Goal: Task Accomplishment & Management: Complete application form

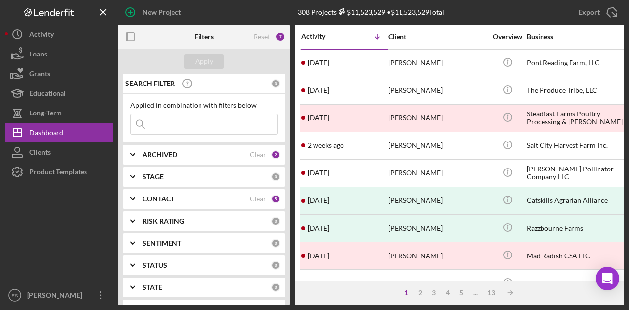
click at [413, 174] on div "[PERSON_NAME]" at bounding box center [437, 173] width 98 height 26
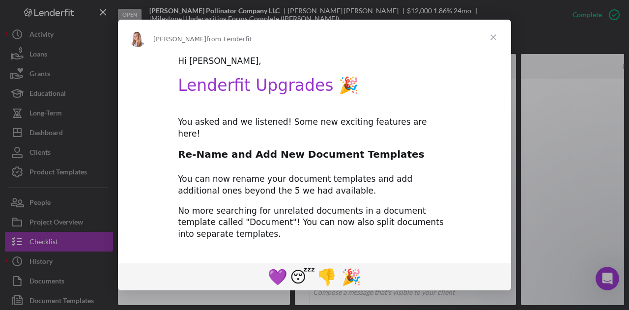
click at [494, 37] on span "Close" at bounding box center [492, 37] width 35 height 35
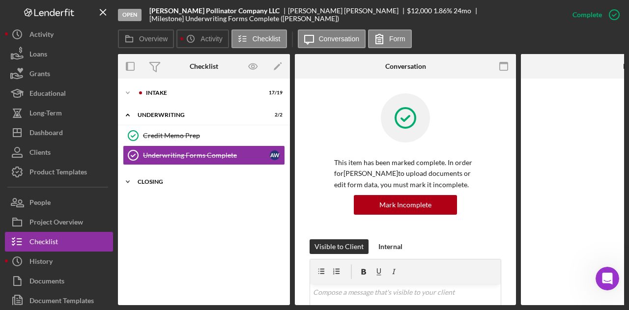
click at [216, 179] on div "Closing" at bounding box center [208, 182] width 140 height 6
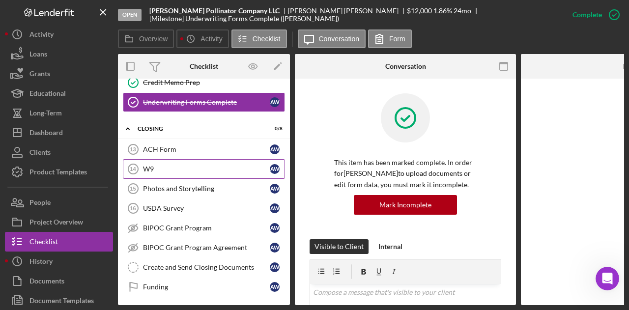
scroll to position [54, 0]
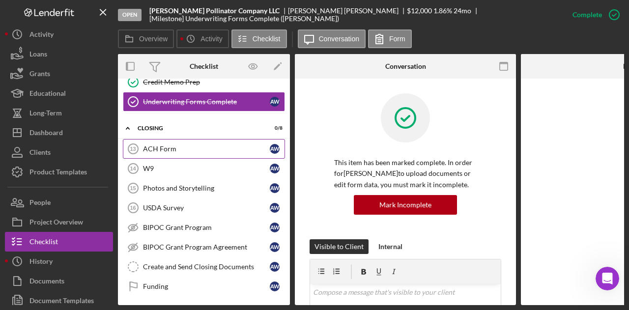
click at [200, 148] on div "ACH Form" at bounding box center [206, 149] width 127 height 8
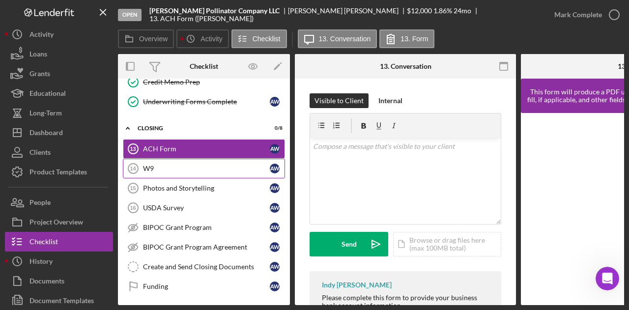
click at [194, 169] on div "W9" at bounding box center [206, 169] width 127 height 8
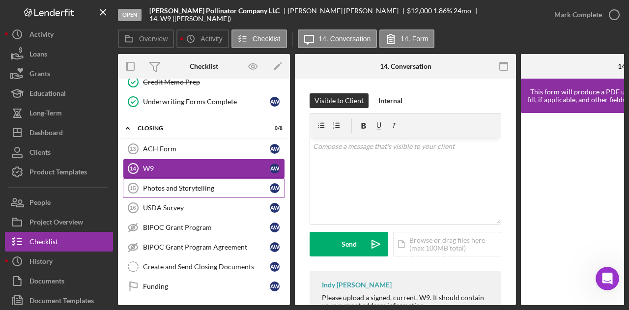
click at [197, 190] on div "Photos and Storytelling" at bounding box center [206, 188] width 127 height 8
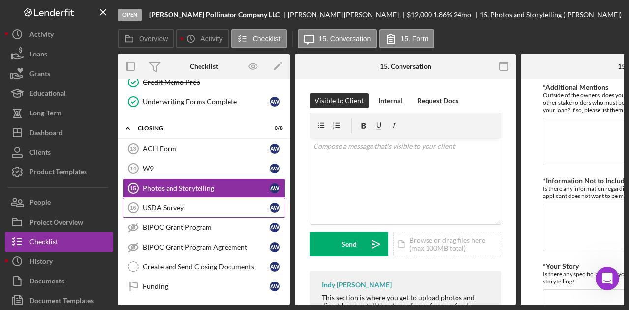
click at [192, 199] on link "USDA Survey 16 USDA Survey A W" at bounding box center [204, 208] width 162 height 20
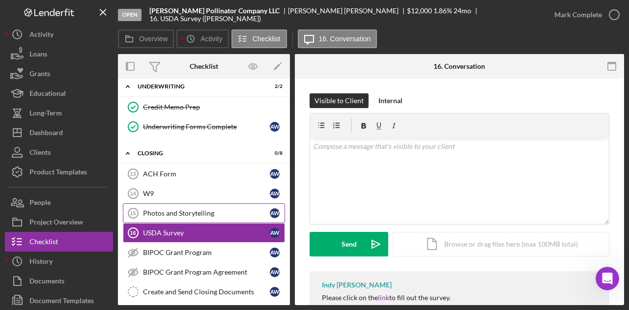
scroll to position [51, 0]
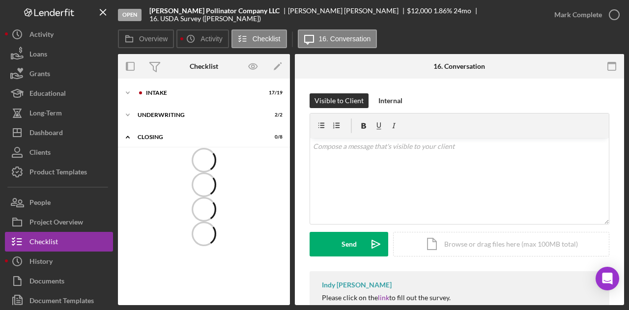
scroll to position [7, 0]
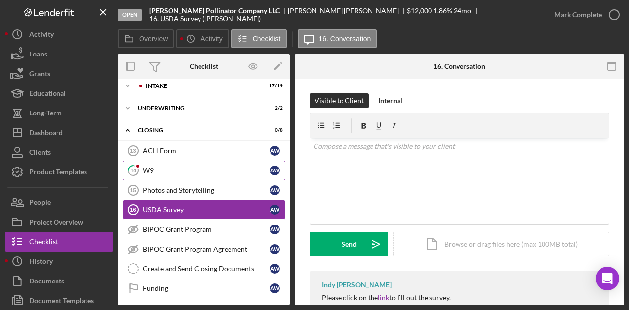
click at [195, 173] on div "W9" at bounding box center [206, 171] width 127 height 8
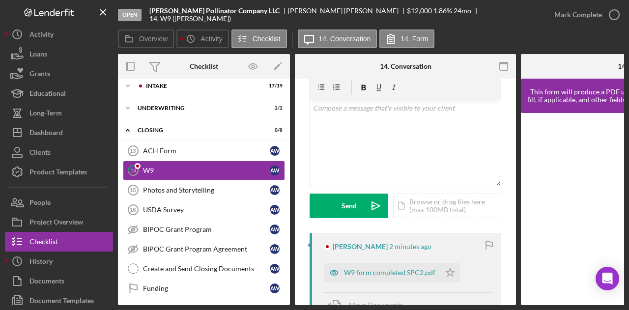
scroll to position [196, 0]
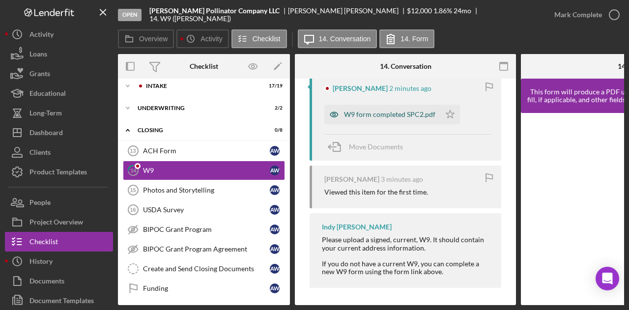
click at [404, 114] on div "W9 form completed SPC2.pdf" at bounding box center [389, 115] width 91 height 8
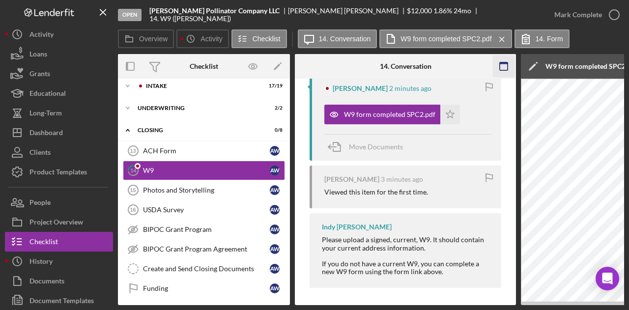
click at [504, 65] on icon "button" at bounding box center [504, 67] width 22 height 22
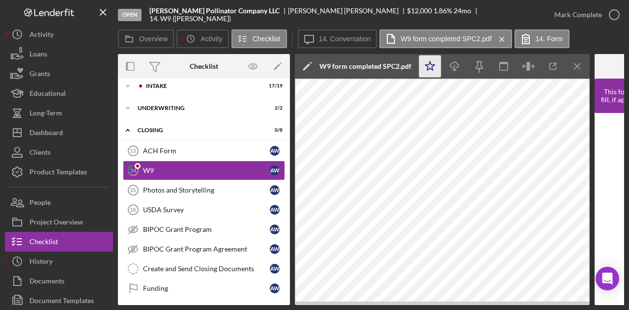
click at [434, 68] on icon "Icon/Star" at bounding box center [430, 67] width 22 height 22
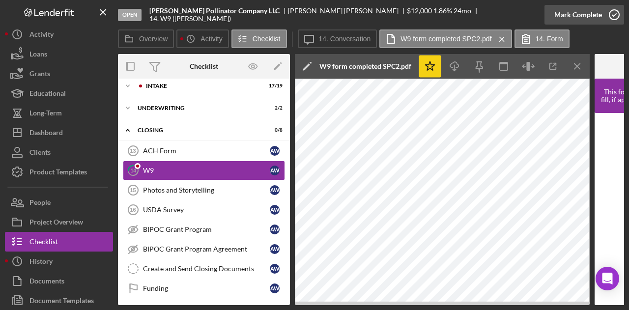
click at [578, 16] on div "Mark Complete" at bounding box center [578, 15] width 48 height 20
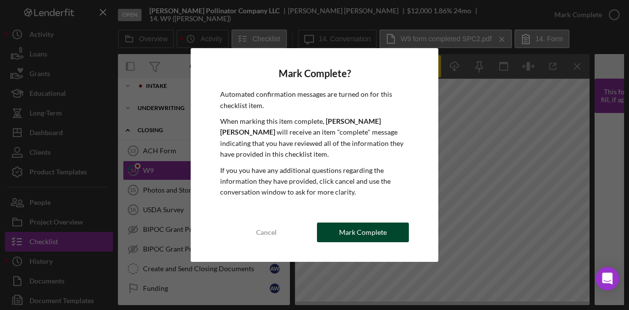
click at [345, 236] on div "Mark Complete" at bounding box center [363, 233] width 48 height 20
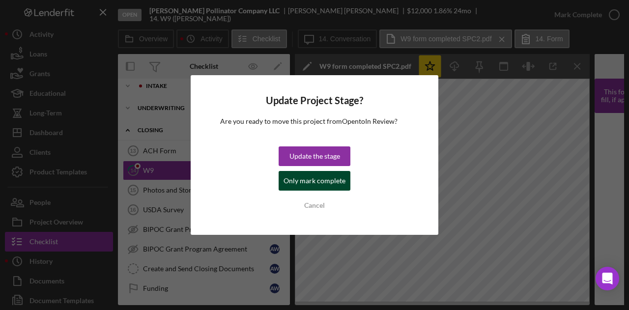
click at [332, 180] on div "Only mark complete" at bounding box center [314, 181] width 62 height 20
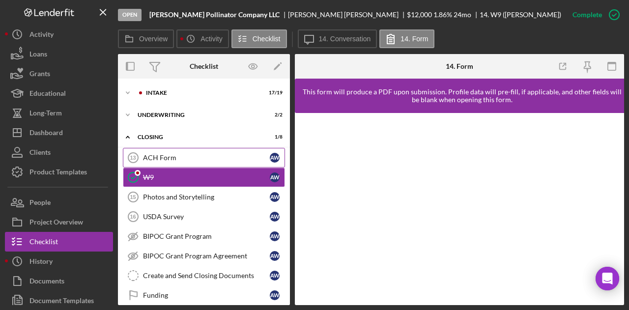
click at [217, 155] on div "ACH Form" at bounding box center [206, 158] width 127 height 8
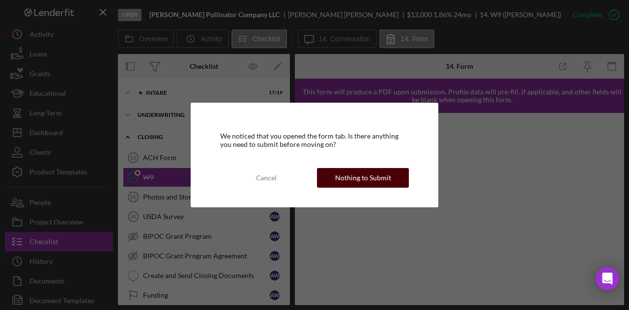
click at [337, 175] on div "Nothing to Submit" at bounding box center [363, 178] width 56 height 20
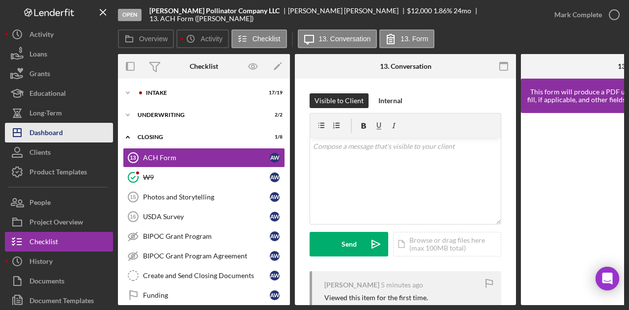
click at [56, 133] on div "Dashboard" at bounding box center [45, 134] width 33 height 22
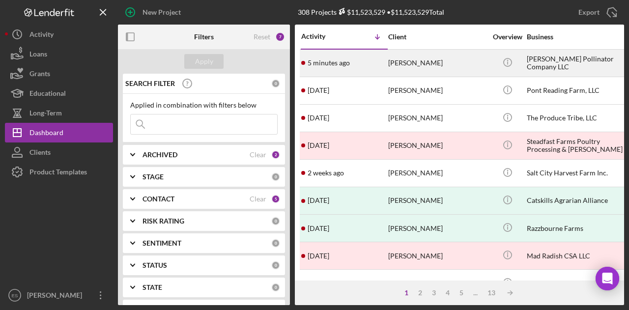
click at [384, 65] on div "5 minutes ago Allison Wickham" at bounding box center [344, 63] width 86 height 26
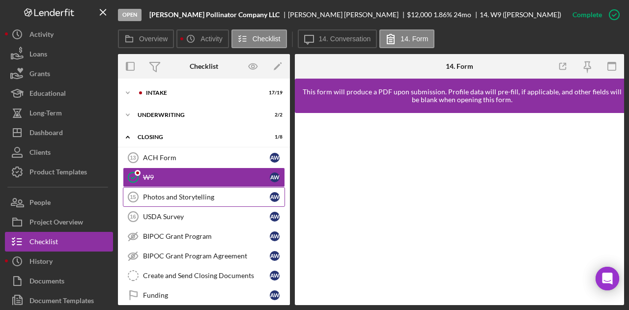
click at [184, 195] on div "Photos and Storytelling" at bounding box center [206, 197] width 127 height 8
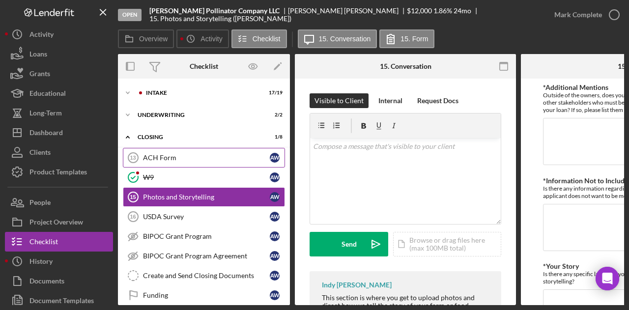
click at [183, 162] on link "ACH Form 13 ACH Form A W" at bounding box center [204, 158] width 162 height 20
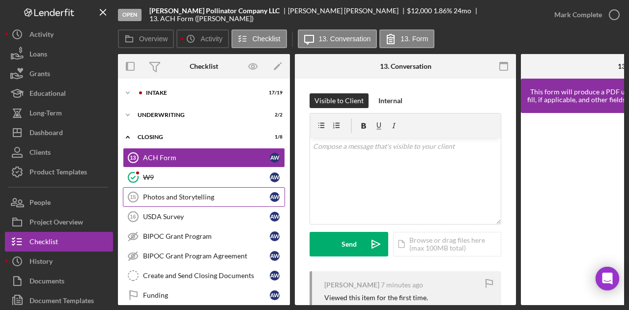
click at [199, 194] on div "Photos and Storytelling" at bounding box center [206, 197] width 127 height 8
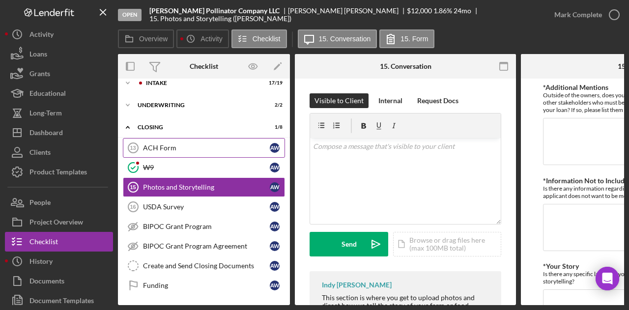
click at [214, 150] on div "ACH Form" at bounding box center [206, 148] width 127 height 8
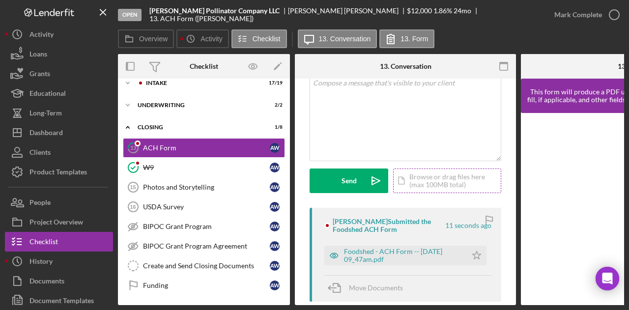
scroll to position [147, 0]
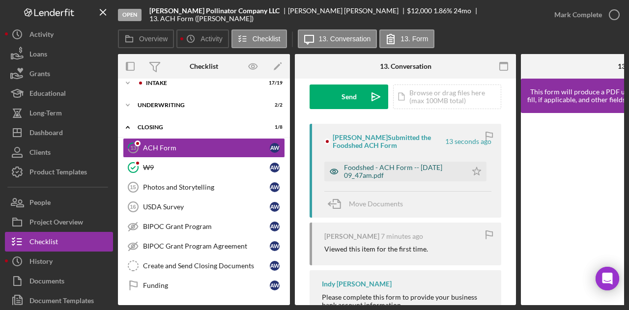
click at [428, 173] on div "Foodshed - ACH Form -- 2025-09-25 09_47am.pdf" at bounding box center [403, 172] width 118 height 16
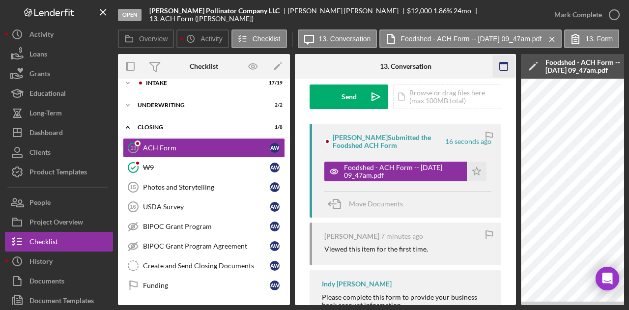
click at [500, 65] on icon "button" at bounding box center [504, 67] width 22 height 22
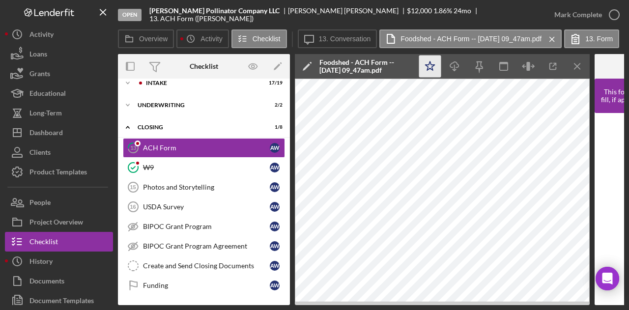
click at [434, 66] on icon "Icon/Star" at bounding box center [430, 67] width 22 height 22
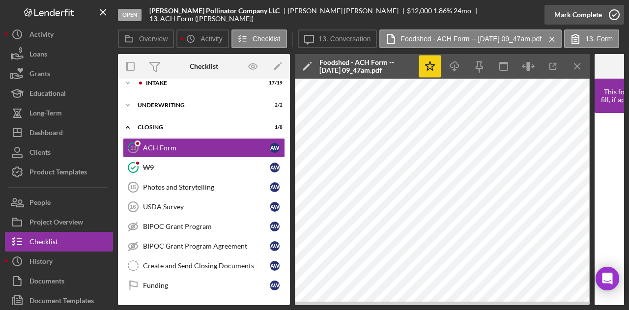
click at [573, 20] on div "Mark Complete" at bounding box center [578, 15] width 48 height 20
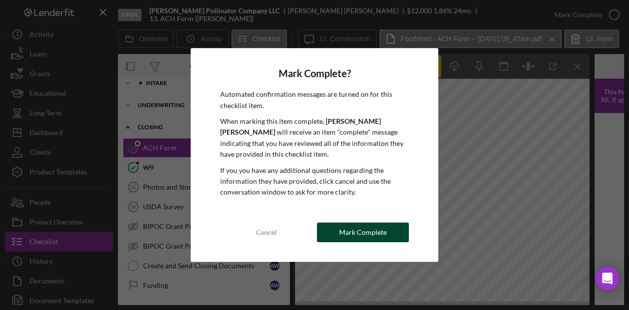
click at [397, 233] on button "Mark Complete" at bounding box center [363, 233] width 92 height 20
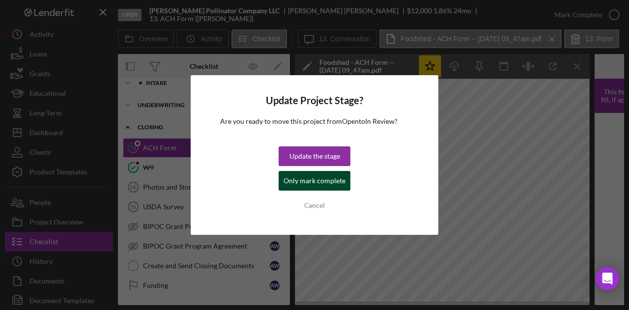
click at [303, 183] on div "Only mark complete" at bounding box center [314, 181] width 62 height 20
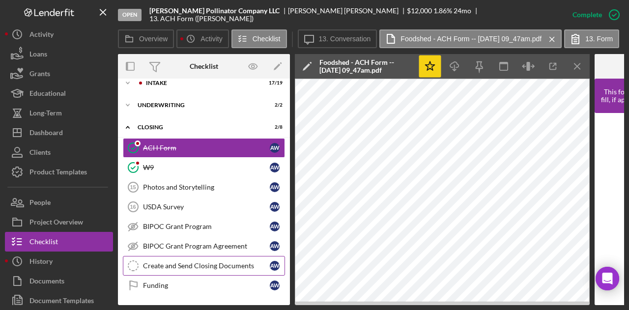
click at [171, 263] on div "Create and Send Closing Documents" at bounding box center [206, 266] width 127 height 8
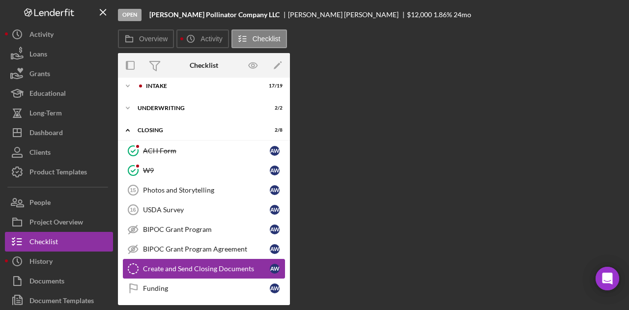
scroll to position [10, 0]
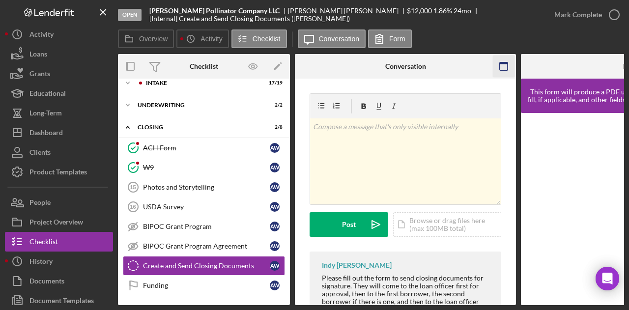
click at [506, 64] on icon "button" at bounding box center [504, 67] width 22 height 22
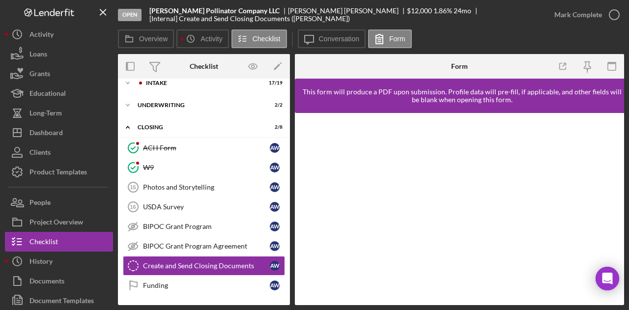
scroll to position [7, 0]
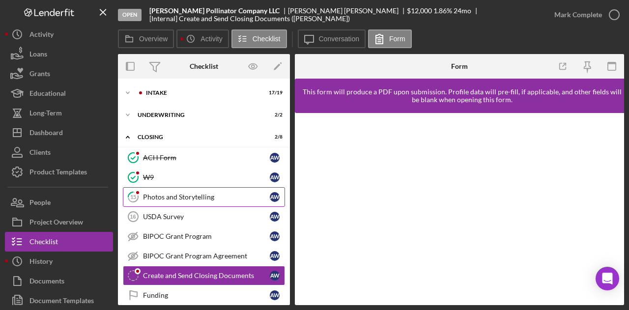
scroll to position [7, 0]
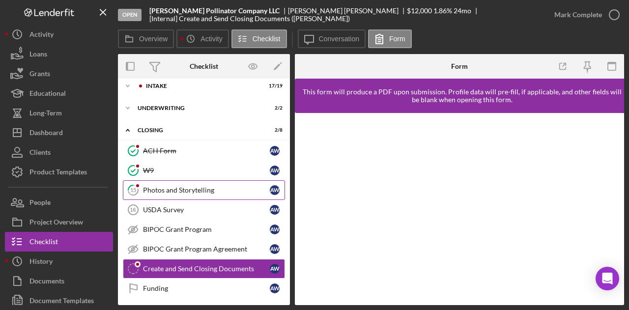
click at [201, 191] on div "Photos and Storytelling" at bounding box center [206, 190] width 127 height 8
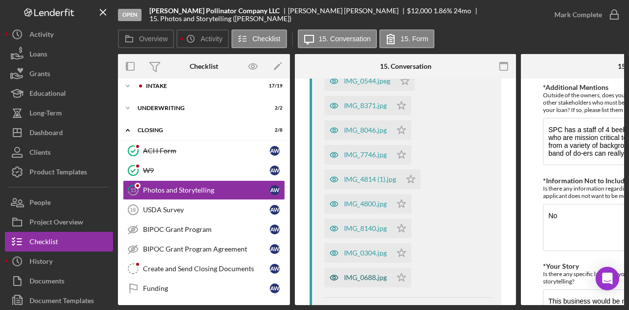
scroll to position [295, 0]
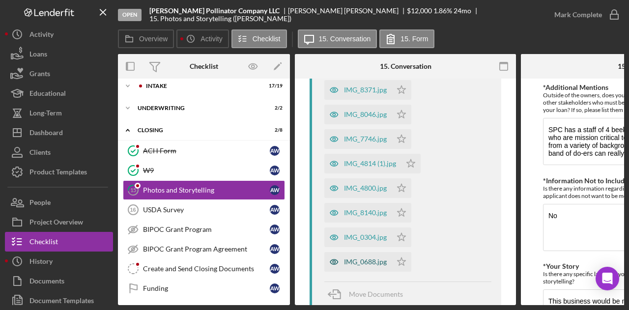
click at [366, 258] on div "IMG_0688.jpg" at bounding box center [365, 262] width 43 height 8
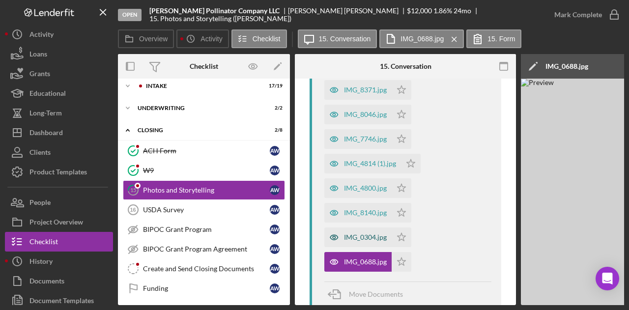
click at [369, 241] on div "IMG_0304.jpg" at bounding box center [365, 237] width 43 height 8
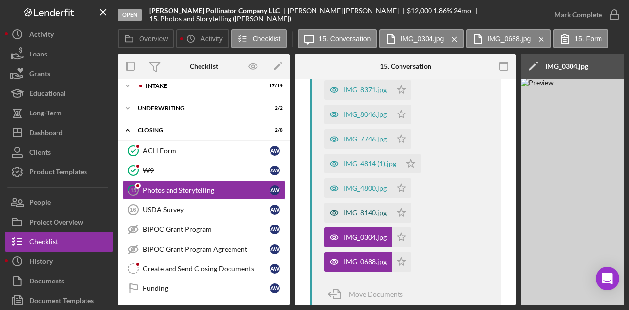
click at [364, 213] on div "IMG_8140.jpg" at bounding box center [365, 213] width 43 height 8
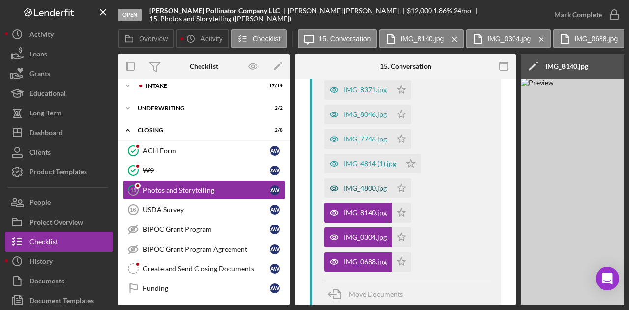
click at [363, 190] on div "IMG_4800.jpg" at bounding box center [365, 188] width 43 height 8
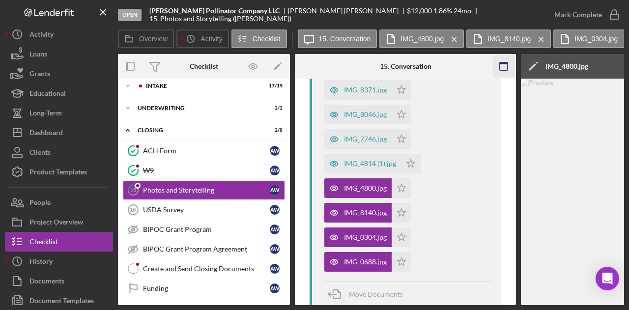
click at [506, 64] on icon "button" at bounding box center [504, 67] width 22 height 22
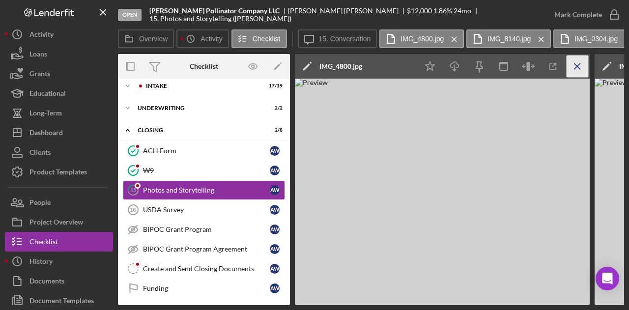
click at [574, 65] on icon "Icon/Menu Close" at bounding box center [577, 67] width 22 height 22
click at [572, 70] on icon "Icon/Menu Close" at bounding box center [577, 67] width 22 height 22
click at [575, 67] on icon "Icon/Menu Close" at bounding box center [577, 67] width 22 height 22
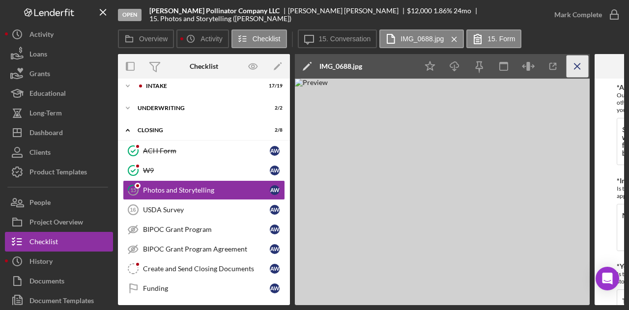
click at [578, 68] on icon "Icon/Menu Close" at bounding box center [577, 67] width 22 height 22
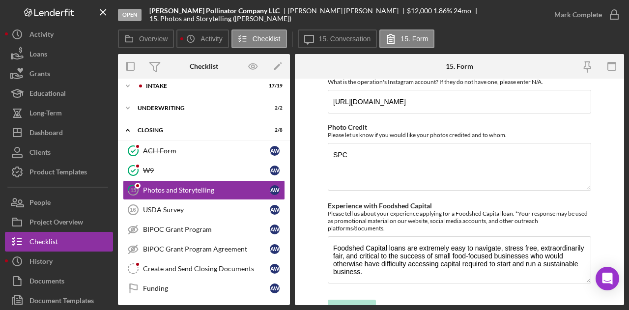
scroll to position [329, 0]
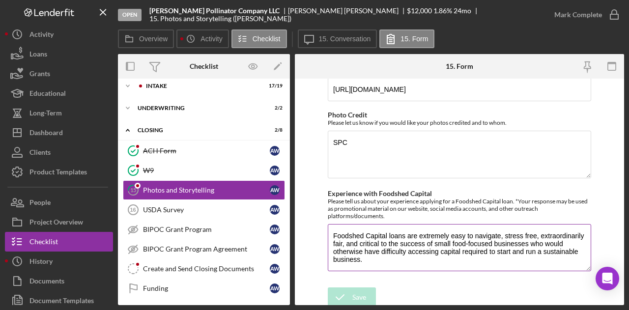
drag, startPoint x: 334, startPoint y: 232, endPoint x: 362, endPoint y: 257, distance: 37.2
click at [362, 257] on textarea "Foodshed Capital loans are extremely easy to navigate, stress free, extraordina…" at bounding box center [459, 247] width 263 height 47
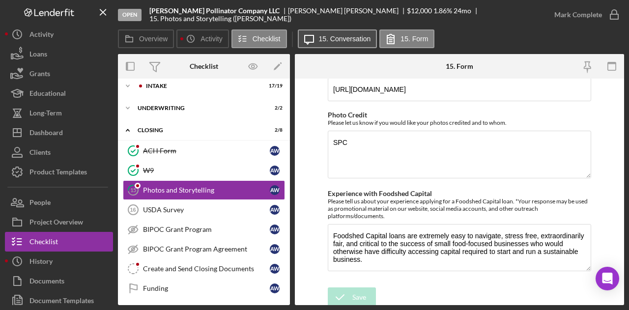
click at [340, 40] on label "15. Conversation" at bounding box center [345, 39] width 52 height 8
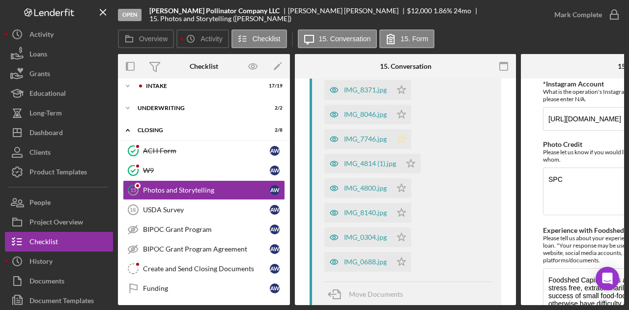
scroll to position [358, 0]
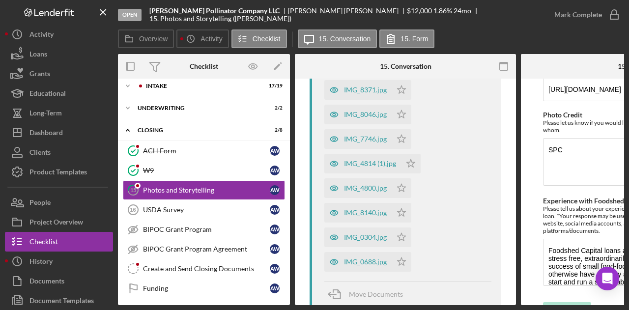
click at [364, 78] on div at bounding box center [332, 66] width 74 height 25
click at [363, 97] on div "IMG_8371.jpg" at bounding box center [357, 90] width 67 height 20
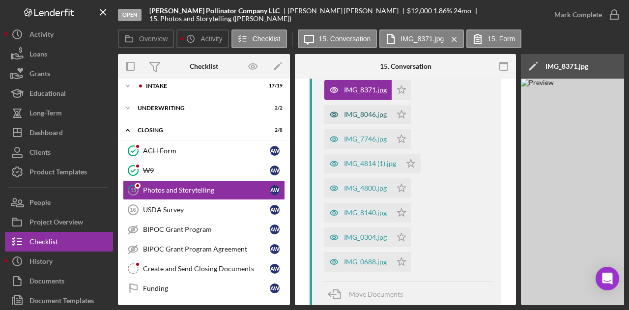
click at [364, 111] on div "IMG_8046.jpg" at bounding box center [365, 115] width 43 height 8
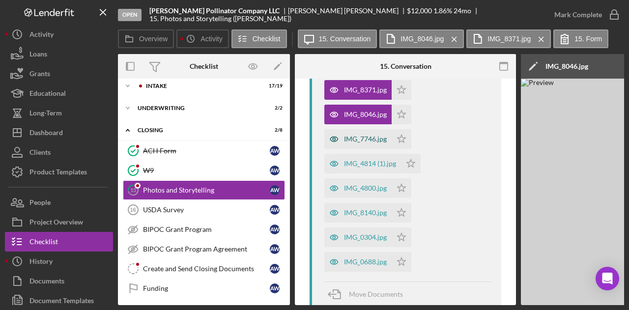
click at [359, 140] on div "IMG_7746.jpg" at bounding box center [365, 139] width 43 height 8
click at [357, 160] on div "IMG_4814 (1).jpg" at bounding box center [370, 164] width 52 height 8
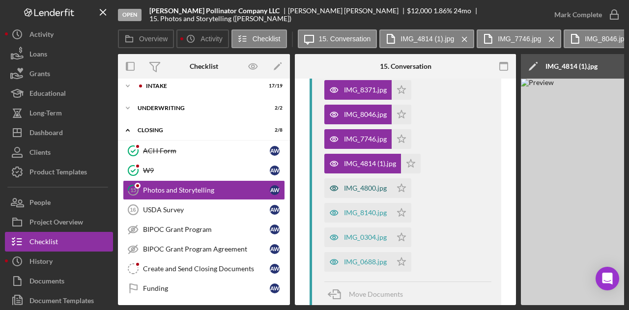
click at [360, 185] on div "IMG_4800.jpg" at bounding box center [365, 188] width 43 height 8
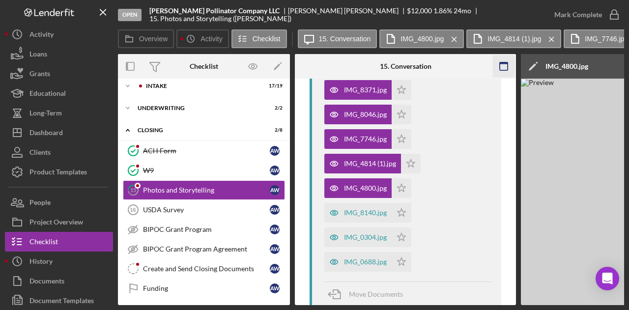
click at [501, 62] on rect "button" at bounding box center [504, 66] width 8 height 8
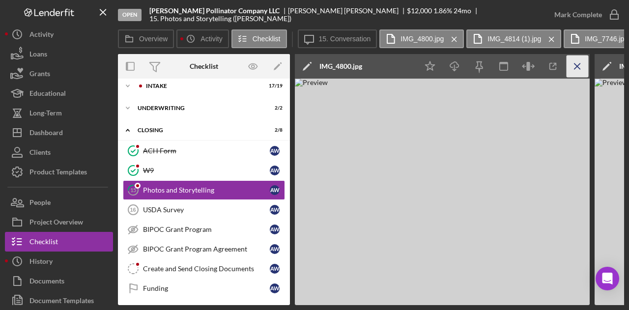
click at [578, 64] on icon "Icon/Menu Close" at bounding box center [577, 67] width 22 height 22
click at [577, 67] on line "button" at bounding box center [576, 65] width 5 height 5
click at [579, 67] on icon "Icon/Menu Close" at bounding box center [577, 67] width 22 height 22
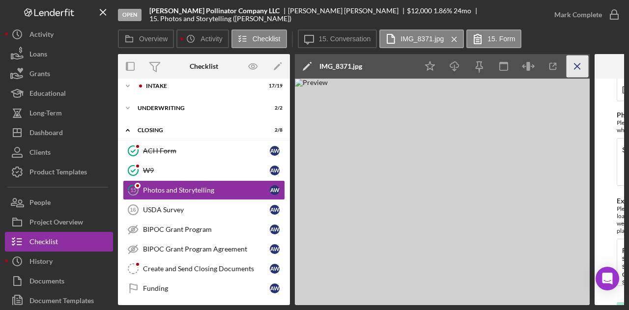
click at [578, 67] on line "button" at bounding box center [576, 65] width 5 height 5
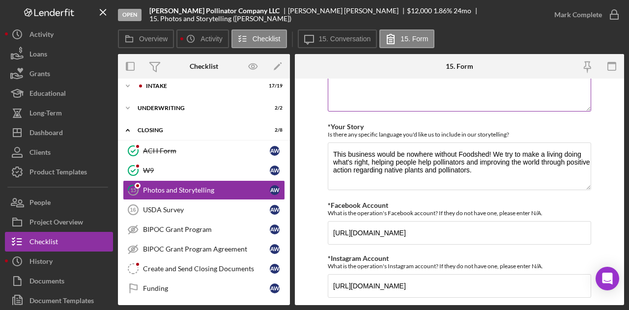
scroll to position [0, 0]
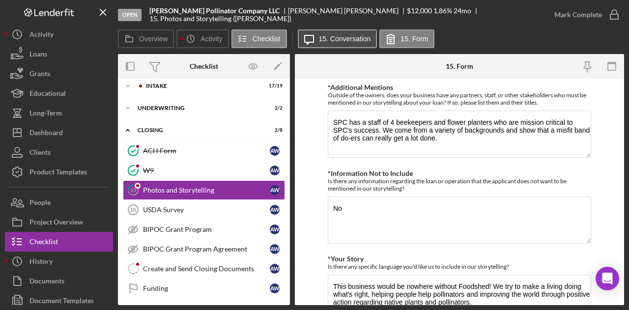
click at [340, 43] on button "Icon/Message 15. Conversation" at bounding box center [338, 38] width 80 height 19
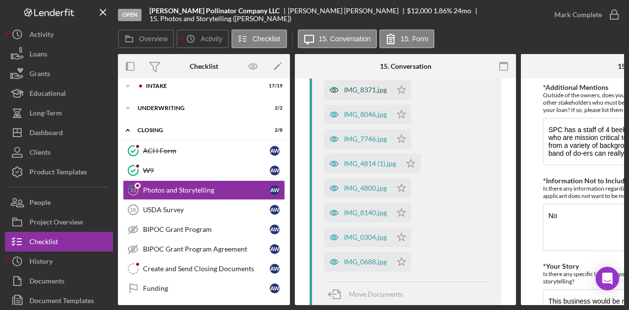
click at [372, 90] on div "IMG_8371.jpg" at bounding box center [365, 90] width 43 height 8
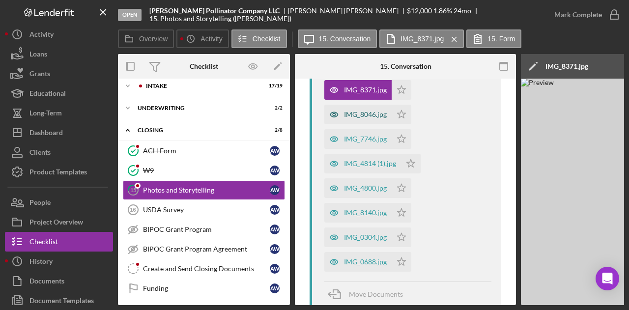
click at [374, 114] on div "IMG_8046.jpg" at bounding box center [365, 115] width 43 height 8
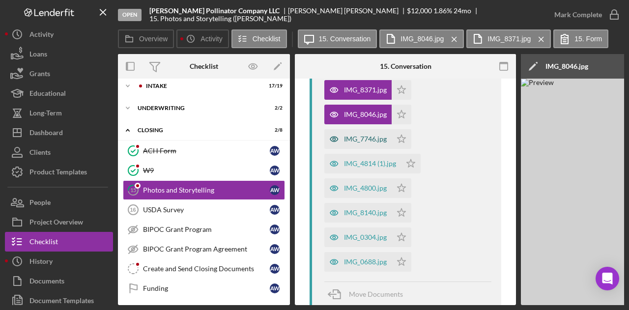
click at [370, 142] on div "IMG_7746.jpg" at bounding box center [365, 139] width 43 height 8
click at [370, 165] on div "IMG_4814 (1).jpg" at bounding box center [370, 164] width 52 height 8
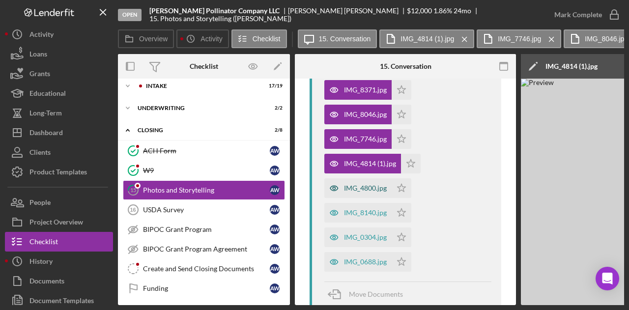
click at [377, 190] on div "IMG_4800.jpg" at bounding box center [365, 188] width 43 height 8
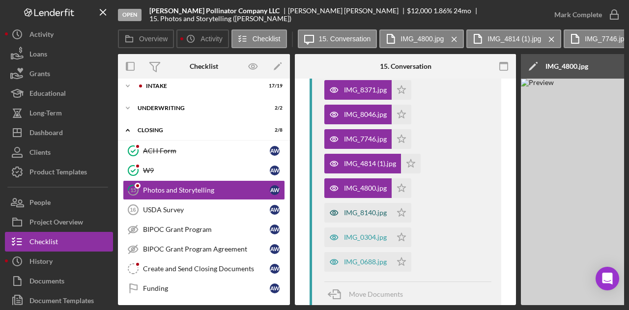
click at [377, 213] on div "IMG_8140.jpg" at bounding box center [365, 213] width 43 height 8
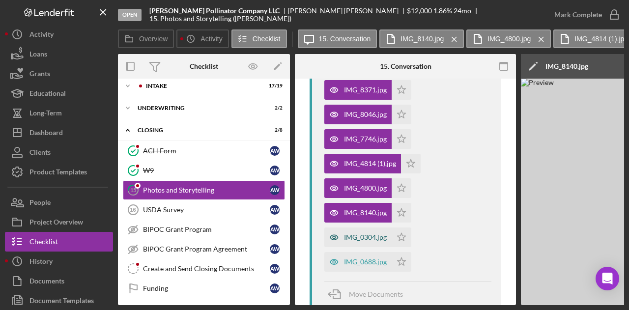
click at [377, 236] on div "IMG_0304.jpg" at bounding box center [365, 237] width 43 height 8
click at [372, 267] on div "IMG_0688.jpg" at bounding box center [357, 262] width 67 height 20
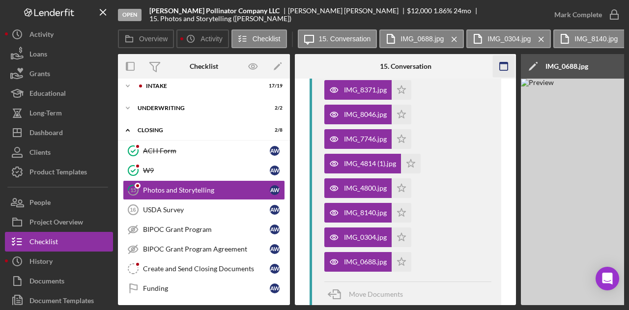
click at [503, 63] on rect "button" at bounding box center [504, 63] width 8 height 2
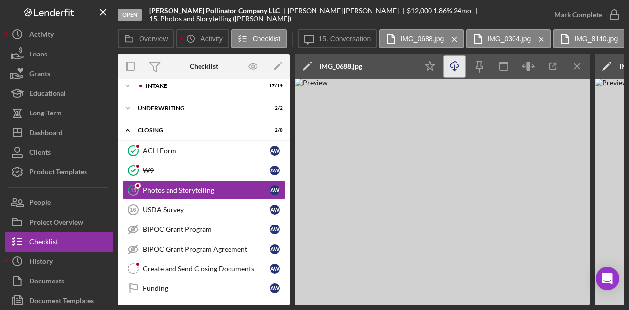
click at [460, 69] on icon "Icon/Download" at bounding box center [455, 67] width 22 height 22
click at [579, 67] on icon "Icon/Menu Close" at bounding box center [577, 67] width 22 height 22
click at [456, 70] on icon "Icon/Download" at bounding box center [455, 67] width 22 height 22
click at [575, 63] on icon "Icon/Menu Close" at bounding box center [577, 67] width 22 height 22
click at [456, 67] on icon "button" at bounding box center [454, 64] width 8 height 5
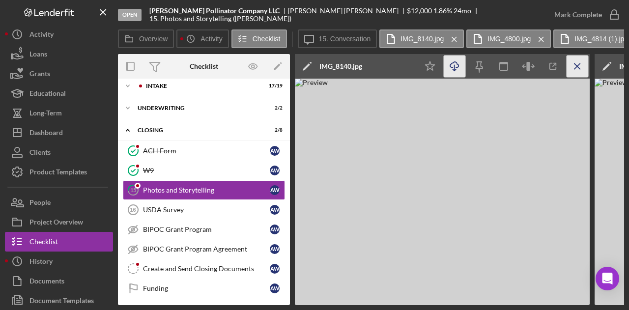
click at [576, 67] on line "button" at bounding box center [576, 65] width 5 height 5
click at [457, 70] on icon "Icon/Download" at bounding box center [455, 67] width 22 height 22
click at [577, 67] on line "button" at bounding box center [576, 65] width 5 height 5
click at [456, 67] on icon "button" at bounding box center [454, 64] width 8 height 5
click at [571, 67] on icon "Icon/Menu Close" at bounding box center [577, 67] width 22 height 22
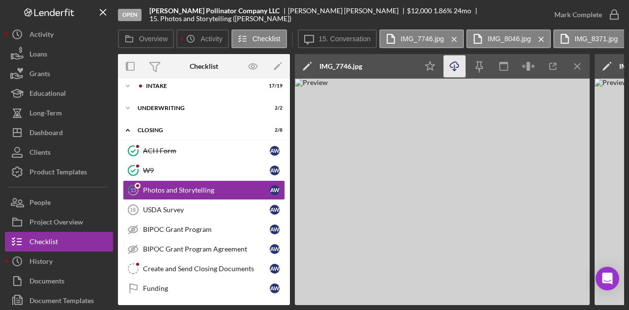
click at [454, 65] on line "button" at bounding box center [454, 67] width 0 height 5
click at [577, 66] on line "button" at bounding box center [576, 65] width 5 height 5
click at [454, 66] on line "button" at bounding box center [454, 67] width 0 height 5
click at [576, 67] on line "button" at bounding box center [576, 65] width 5 height 5
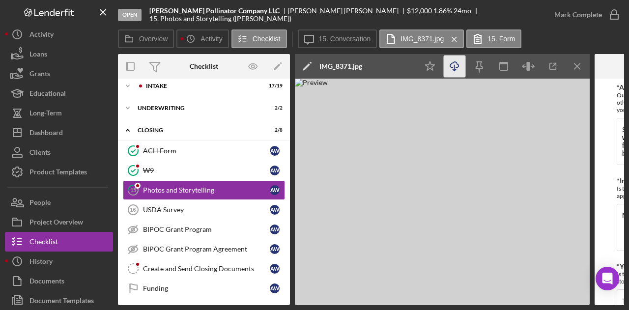
click at [455, 67] on icon "Icon/Download" at bounding box center [455, 67] width 22 height 22
click at [602, 38] on div "Overview Icon/History Activity Checklist Icon/Message 15. Conversation IMG_8371…" at bounding box center [371, 39] width 506 height 20
click at [578, 65] on line "button" at bounding box center [576, 65] width 5 height 5
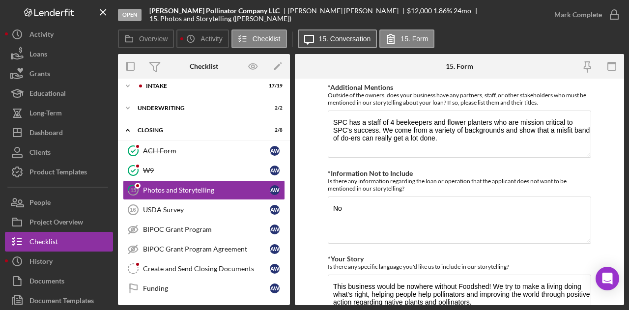
click at [353, 41] on label "15. Conversation" at bounding box center [345, 39] width 52 height 8
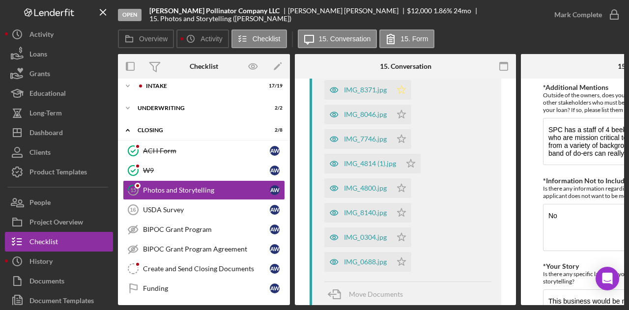
click at [403, 91] on polygon "button" at bounding box center [401, 89] width 8 height 8
click at [571, 14] on div "Mark Complete" at bounding box center [578, 15] width 48 height 20
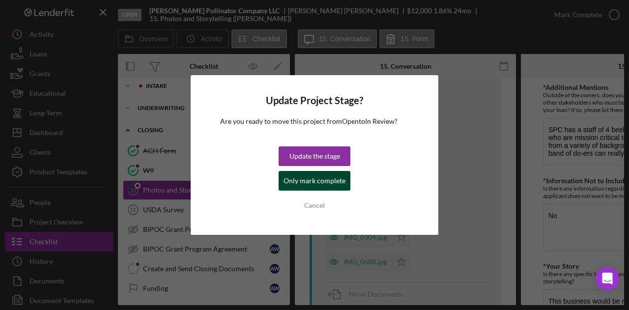
click at [307, 186] on div "Only mark complete" at bounding box center [314, 181] width 62 height 20
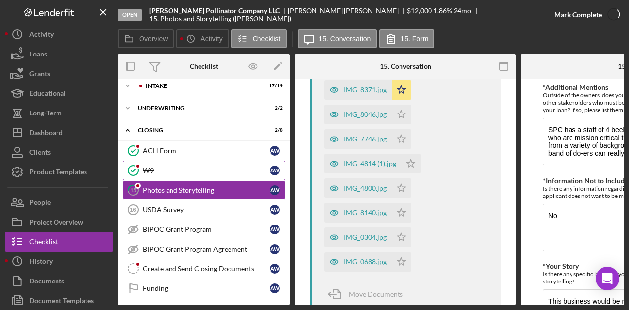
scroll to position [475, 0]
